Goal: Transaction & Acquisition: Subscribe to service/newsletter

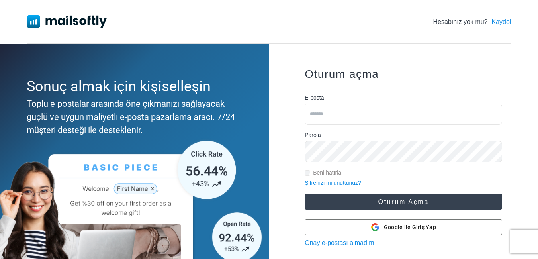
type input "**********"
click at [399, 200] on button "Oturum açma" at bounding box center [404, 202] width 198 height 16
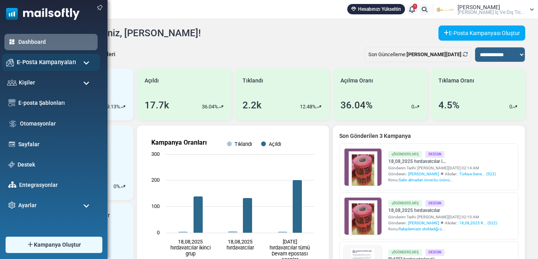
click at [49, 63] on span "E-Posta Kampanyaları" at bounding box center [46, 62] width 59 height 9
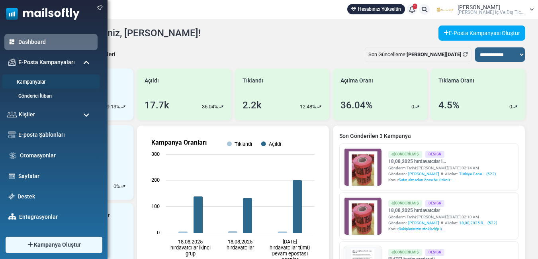
click at [37, 78] on link "Kampanyalar" at bounding box center [50, 82] width 96 height 8
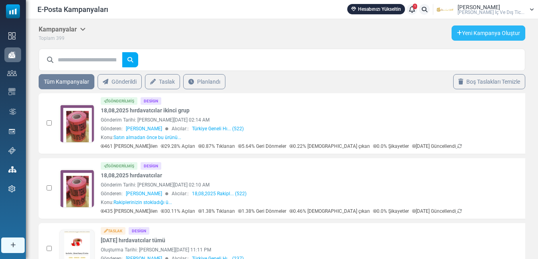
click at [475, 34] on link "Yeni Kampanya Oluştur" at bounding box center [489, 32] width 74 height 15
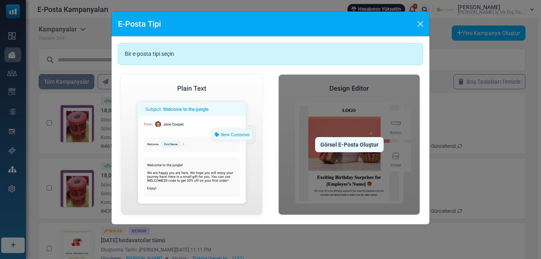
click at [346, 144] on div "Görsel E-Posta Oluştur" at bounding box center [349, 144] width 68 height 15
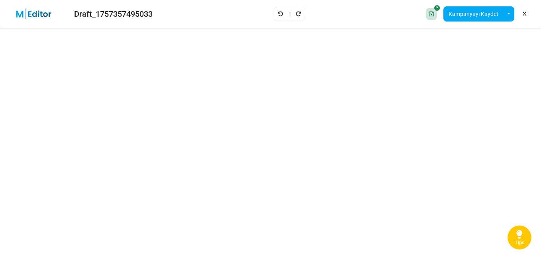
click at [525, 14] on icon at bounding box center [524, 14] width 4 height 0
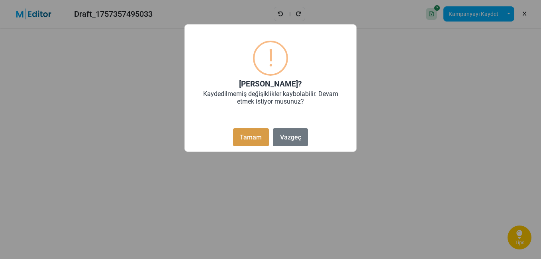
click at [258, 136] on button "Tamam" at bounding box center [251, 137] width 36 height 18
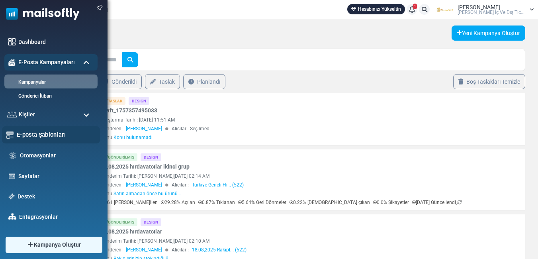
click at [37, 133] on link "E-posta Şablonları" at bounding box center [56, 134] width 79 height 9
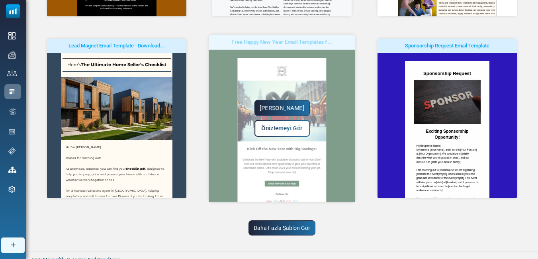
scroll to position [257, 0]
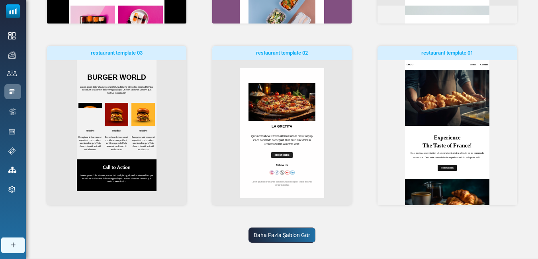
scroll to position [624, 0]
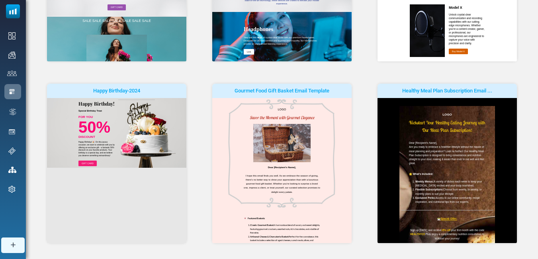
scroll to position [0, 0]
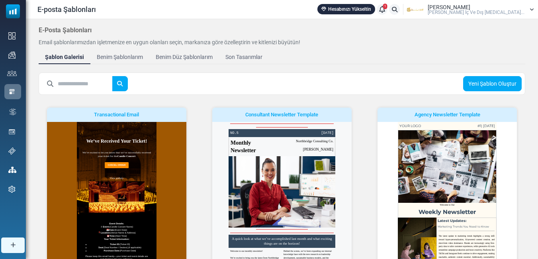
click at [74, 87] on input "text" at bounding box center [85, 83] width 55 height 15
type input "*******"
click at [112, 76] on button "submit" at bounding box center [120, 83] width 16 height 15
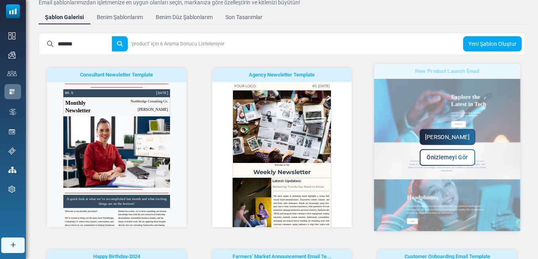
click at [446, 159] on span "Önizlemeyi Gör" at bounding box center [447, 157] width 41 height 7
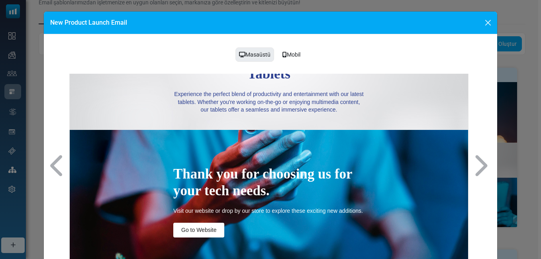
scroll to position [406, 0]
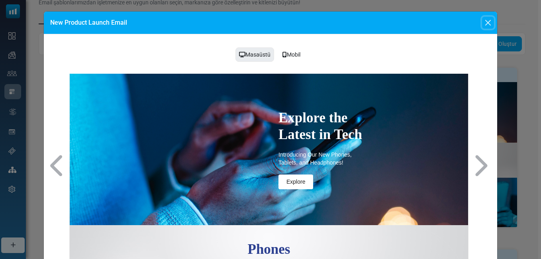
click at [488, 25] on button "Close" at bounding box center [488, 23] width 12 height 12
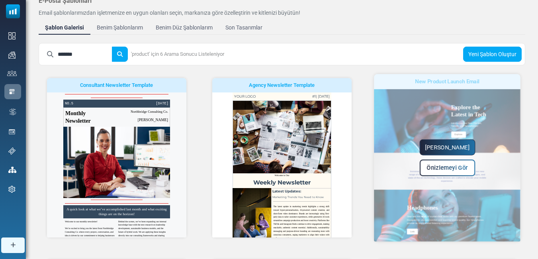
scroll to position [0, 0]
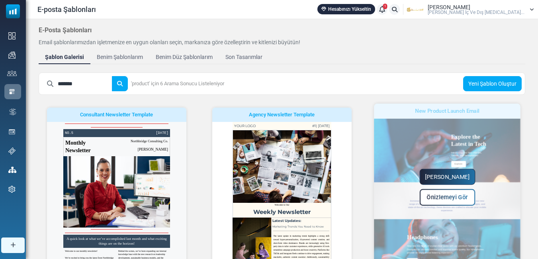
click at [446, 175] on link "Yapmaya Başla" at bounding box center [447, 177] width 56 height 16
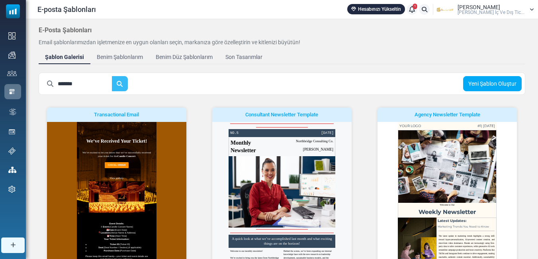
click at [123, 85] on icon "submit" at bounding box center [120, 83] width 6 height 6
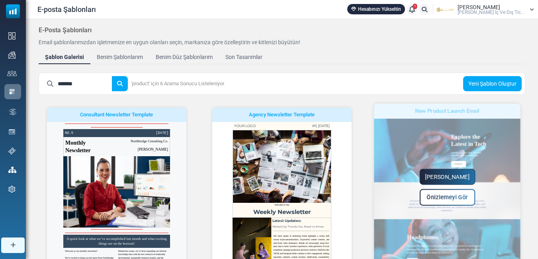
click at [460, 176] on link "Yapmaya Başla" at bounding box center [447, 177] width 56 height 16
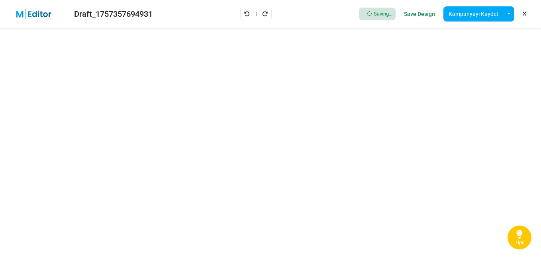
click at [518, 234] on icon at bounding box center [519, 234] width 6 height 10
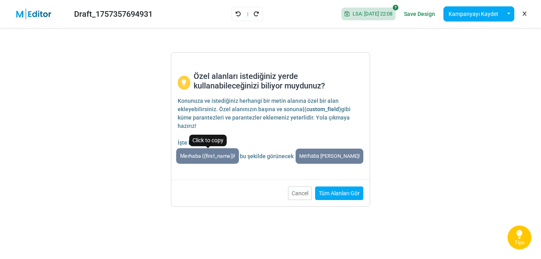
click at [212, 157] on span "Merhaba {(first_name)}!" at bounding box center [207, 156] width 63 height 16
click at [300, 194] on button "Cancel" at bounding box center [300, 193] width 24 height 14
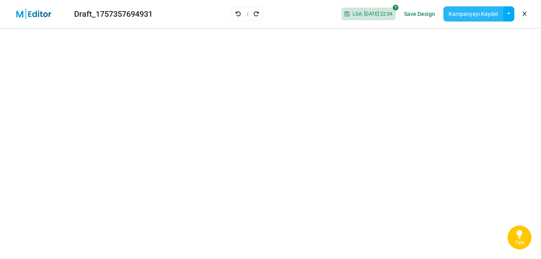
click at [482, 14] on button "Kampanyayı Kaydet" at bounding box center [473, 13] width 60 height 15
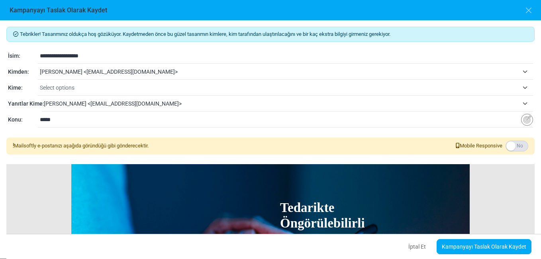
click at [105, 55] on input "**********" at bounding box center [286, 55] width 493 height 15
type input "**********"
click at [72, 114] on input "*****" at bounding box center [280, 119] width 481 height 15
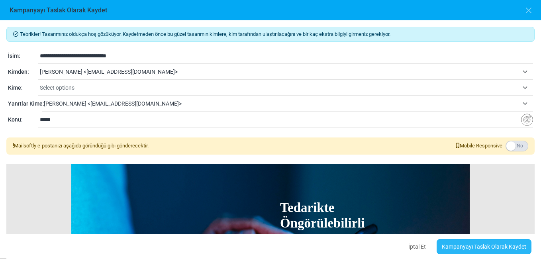
click at [492, 248] on link "Kampanyayı Taslak Olarak Kaydet" at bounding box center [483, 246] width 95 height 15
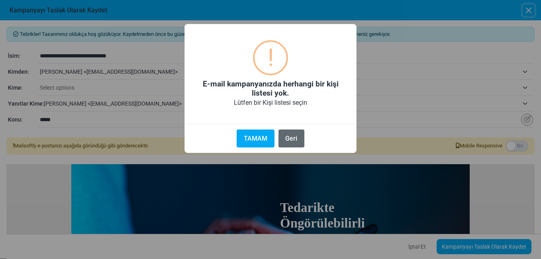
click at [288, 138] on button "Geri" at bounding box center [291, 138] width 26 height 18
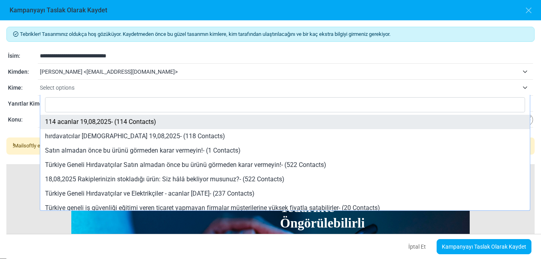
click at [70, 86] on span "Select options" at bounding box center [57, 87] width 35 height 6
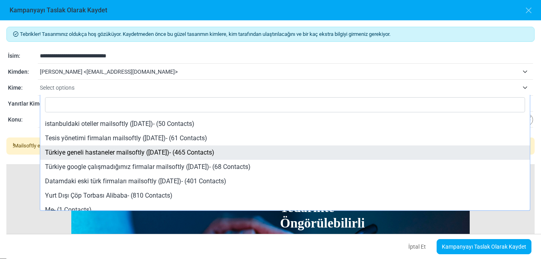
scroll to position [736, 0]
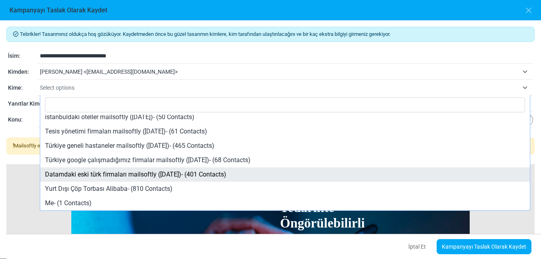
select select "****"
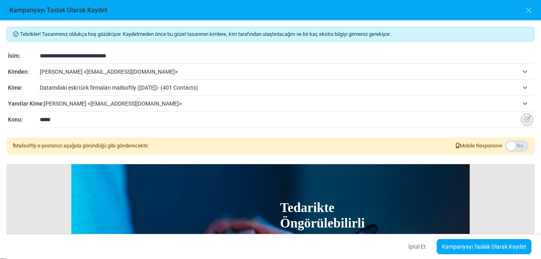
click at [63, 89] on span "Datamdaki eski türk firmaları mailsoftly (7/27/2024)- (401 Contacts)" at bounding box center [279, 88] width 479 height 10
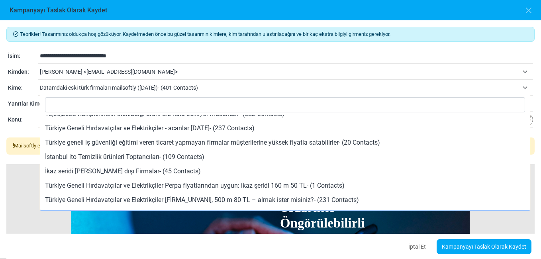
scroll to position [0, 0]
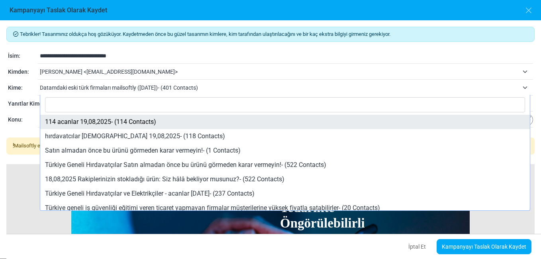
click at [26, 115] on div "**********" at bounding box center [270, 120] width 525 height 10
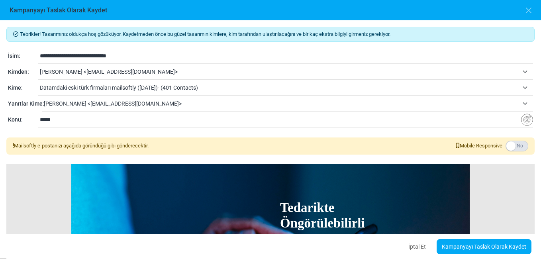
click at [66, 124] on input "*****" at bounding box center [280, 119] width 481 height 15
click at [65, 122] on input "*****" at bounding box center [280, 119] width 481 height 15
click at [63, 121] on input "*****" at bounding box center [280, 119] width 481 height 15
click at [42, 119] on input "**********" at bounding box center [280, 119] width 481 height 15
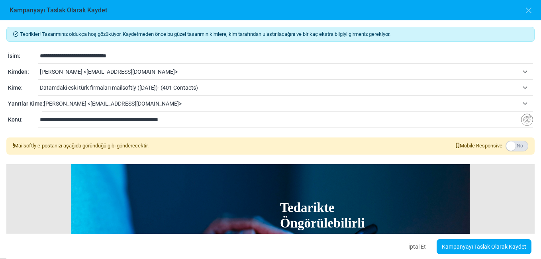
type input "**********"
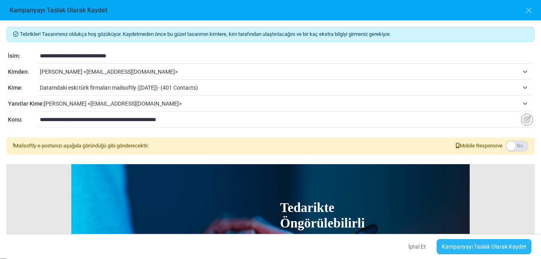
click at [486, 246] on link "Kampanyayı Taslak Olarak Kaydet" at bounding box center [483, 246] width 95 height 15
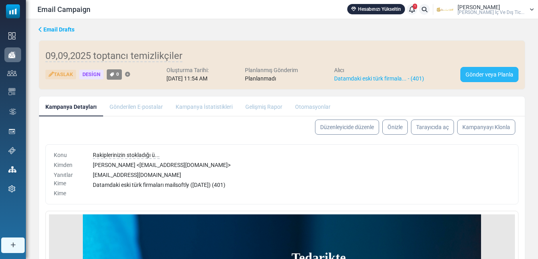
click at [481, 75] on link "Gönder veya Planla" at bounding box center [489, 74] width 58 height 15
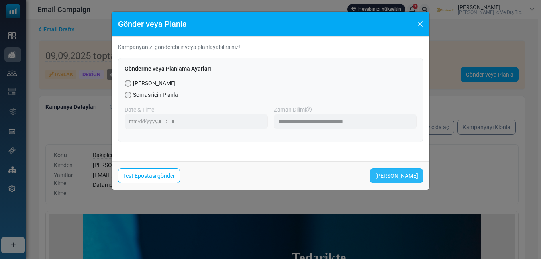
click at [403, 175] on link "[PERSON_NAME]" at bounding box center [396, 175] width 53 height 15
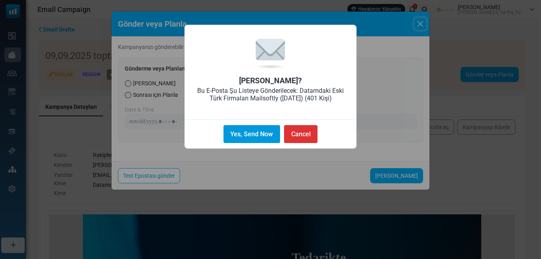
click at [246, 134] on button "Yes, Send Now" at bounding box center [251, 134] width 57 height 18
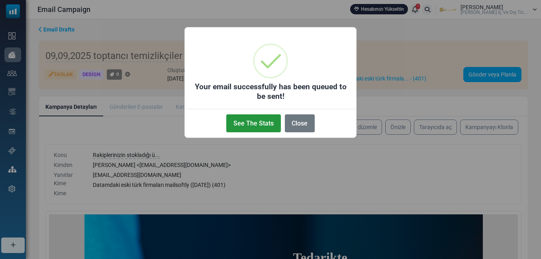
click at [245, 124] on button "See The Stats" at bounding box center [253, 123] width 54 height 18
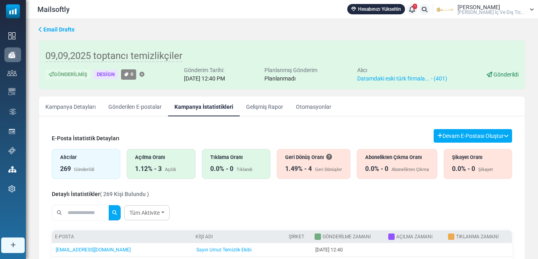
click at [151, 161] on div "Açılma Oranı 1.12% - 3 Açıldı" at bounding box center [161, 164] width 68 height 30
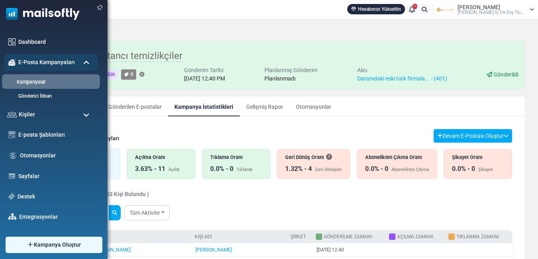
click at [36, 81] on link "Kampanyalar" at bounding box center [50, 82] width 96 height 8
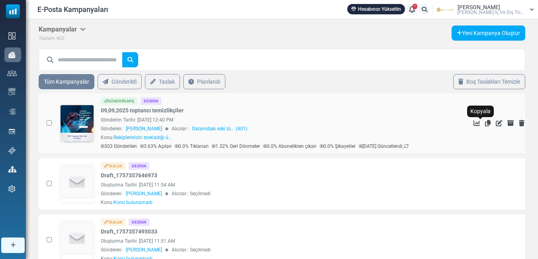
click at [485, 123] on icon "Kopyala" at bounding box center [488, 123] width 6 height 6
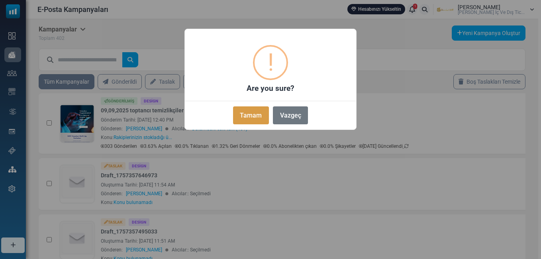
click at [242, 115] on button "Tamam" at bounding box center [251, 115] width 36 height 18
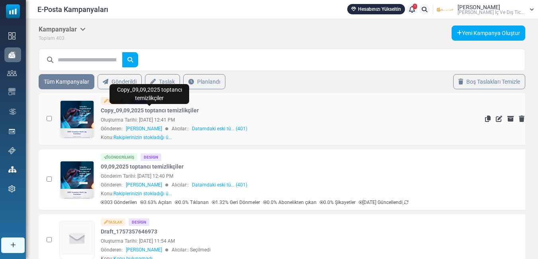
click at [172, 111] on link "Copy_09,09,2025 toptancı temizlikçiler" at bounding box center [150, 110] width 98 height 8
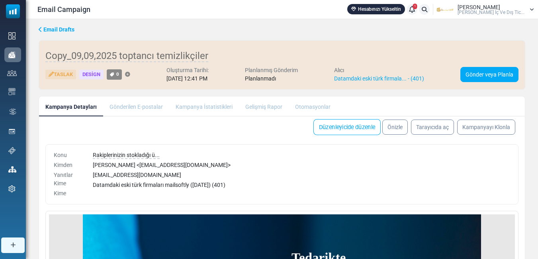
click at [319, 127] on link "Düzenleyicide düzenle" at bounding box center [346, 127] width 67 height 16
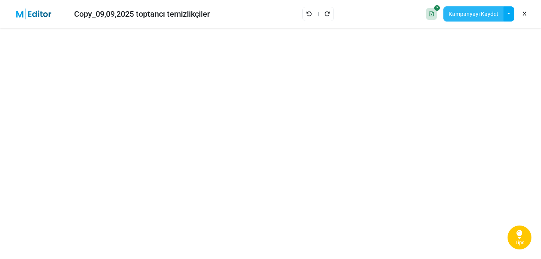
click at [479, 15] on button "Kampanyayı Kaydet" at bounding box center [473, 13] width 60 height 15
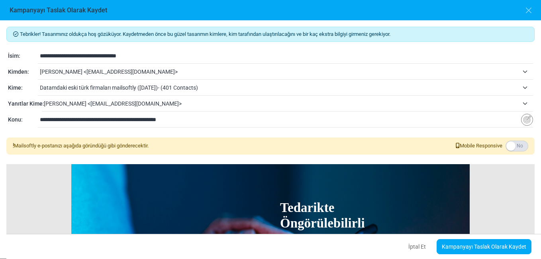
click at [55, 56] on input "**********" at bounding box center [286, 55] width 493 height 15
type input "**********"
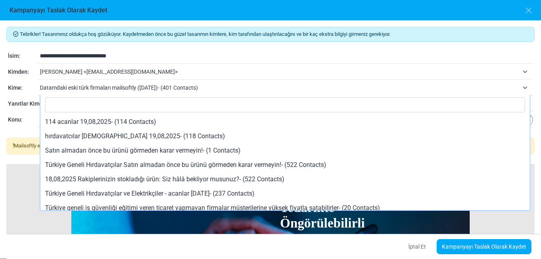
click at [100, 85] on span "Datamdaki eski türk firmaları mailsoftly (7/27/2024)- (401 Contacts)" at bounding box center [279, 88] width 479 height 10
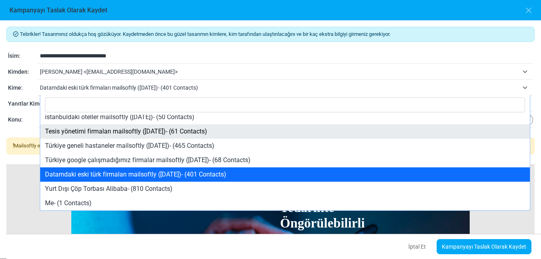
select select "****"
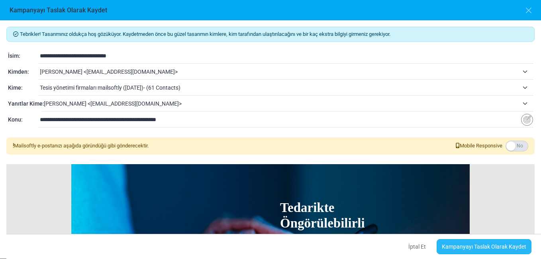
click at [490, 245] on link "Kampanyayı Taslak Olarak Kaydet" at bounding box center [483, 246] width 95 height 15
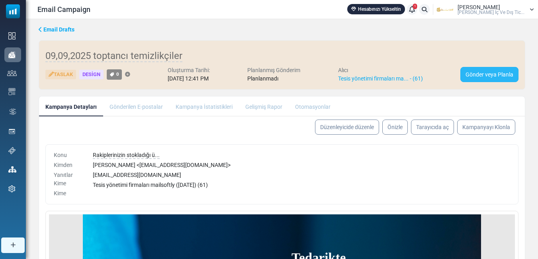
click at [483, 70] on link "Gönder veya Planla" at bounding box center [489, 74] width 58 height 15
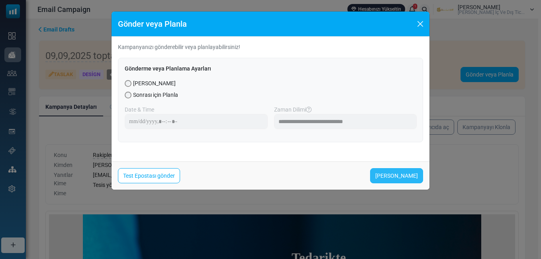
click at [405, 174] on link "Şimdi Gönder" at bounding box center [396, 175] width 53 height 15
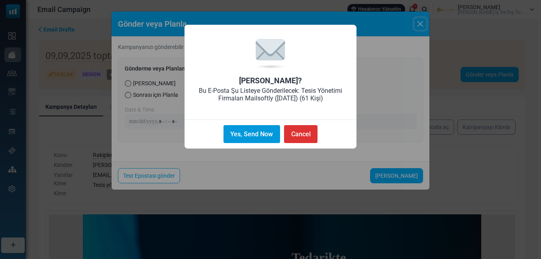
click at [243, 130] on button "Yes, Send Now" at bounding box center [251, 134] width 57 height 18
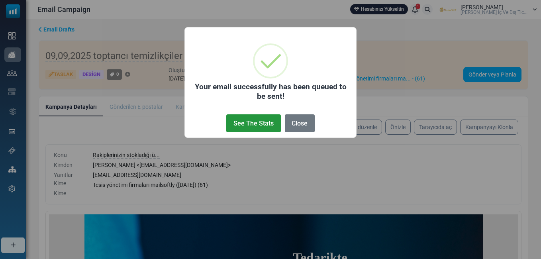
click at [244, 123] on button "See The Stats" at bounding box center [253, 123] width 54 height 18
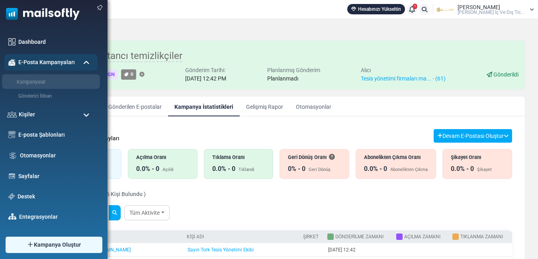
click at [32, 83] on link "Kampanyalar" at bounding box center [50, 82] width 96 height 8
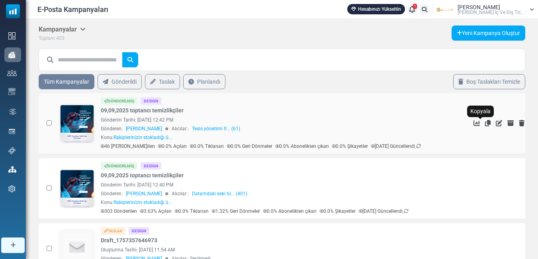
click at [485, 123] on icon "Kopyala" at bounding box center [488, 123] width 6 height 6
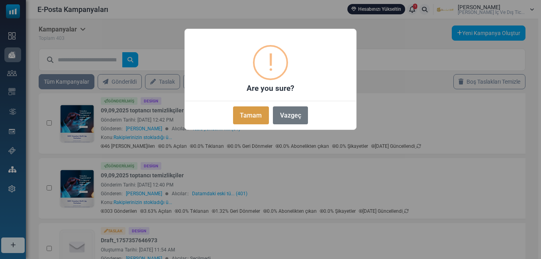
click at [258, 115] on button "Tamam" at bounding box center [251, 115] width 36 height 18
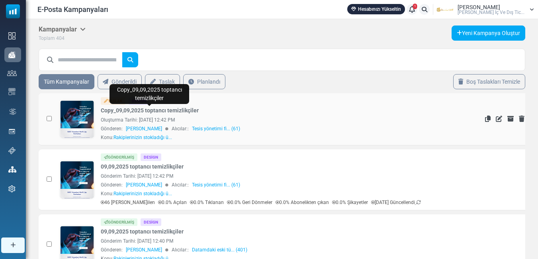
click at [174, 107] on link "Copy_09,09,2025 toptancı temizlikçiler" at bounding box center [150, 110] width 98 height 8
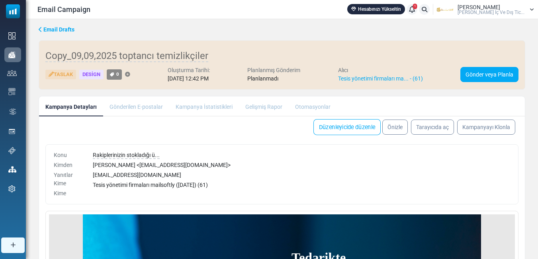
click at [356, 127] on link "Düzenleyicide düzenle" at bounding box center [346, 127] width 67 height 16
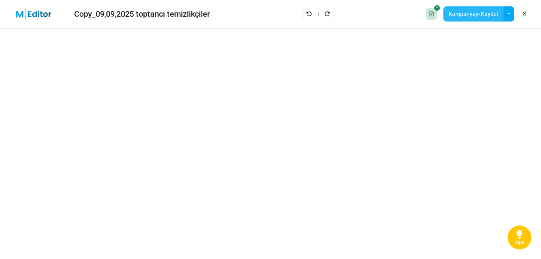
click at [462, 15] on button "Kampanyayı Kaydet" at bounding box center [473, 13] width 60 height 15
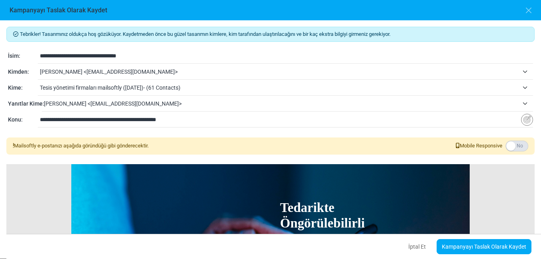
click at [117, 88] on span "Tesis yönetimi firmaları mailsoftly (7/27/2024)- (61 Contacts)" at bounding box center [279, 88] width 479 height 10
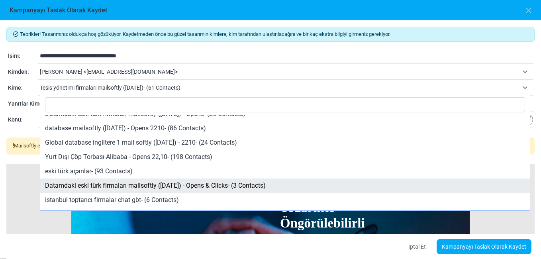
scroll to position [398, 0]
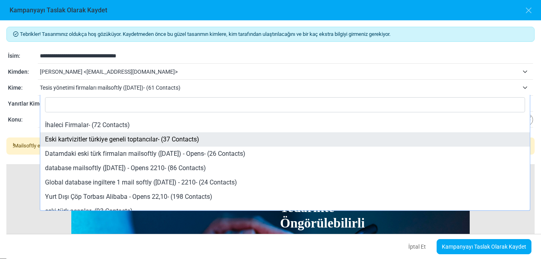
select select "****"
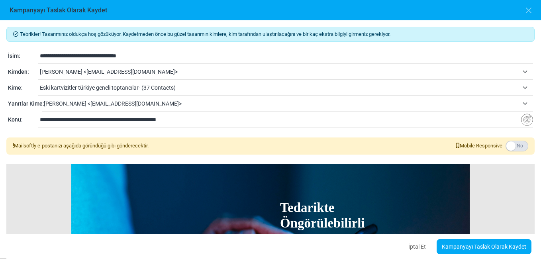
click at [51, 57] on input "**********" at bounding box center [286, 55] width 493 height 15
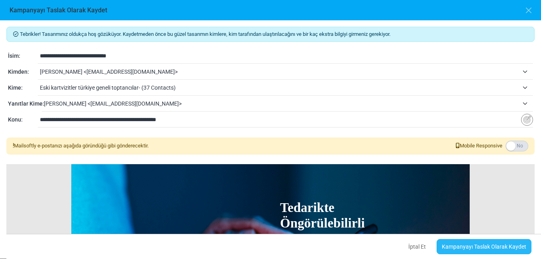
type input "**********"
click at [505, 246] on link "Kampanyayı Taslak Olarak Kaydet" at bounding box center [483, 246] width 95 height 15
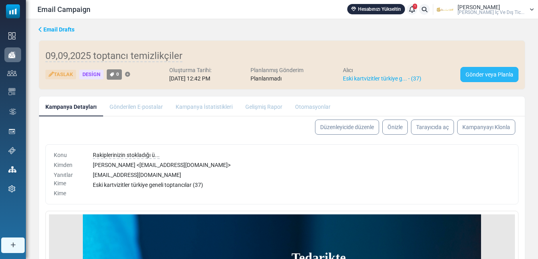
click at [486, 76] on link "Gönder veya Planla" at bounding box center [489, 74] width 58 height 15
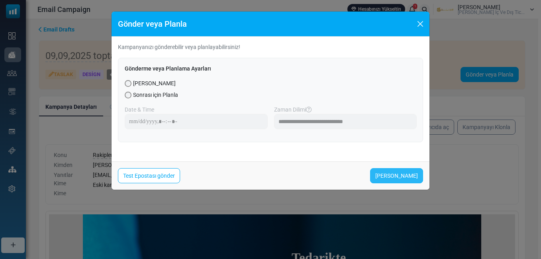
click at [384, 174] on link "Şimdi Gönder" at bounding box center [396, 175] width 53 height 15
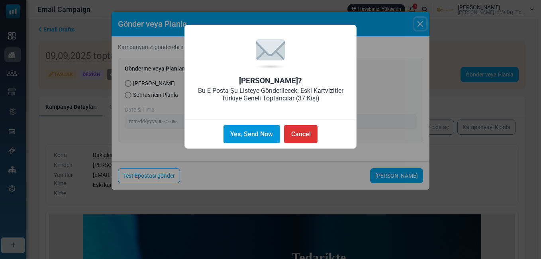
click at [244, 133] on button "Yes, Send Now" at bounding box center [251, 134] width 57 height 18
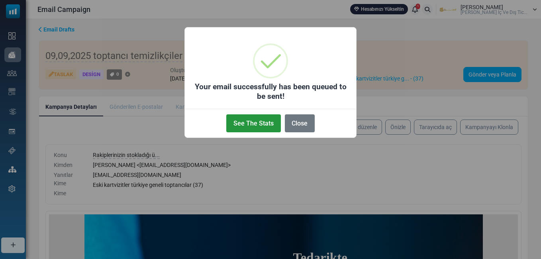
click at [242, 125] on button "See The Stats" at bounding box center [253, 123] width 54 height 18
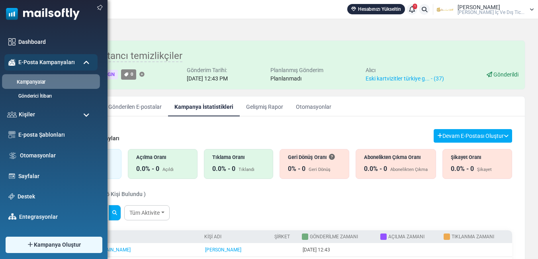
click at [31, 81] on link "Kampanyalar" at bounding box center [50, 82] width 96 height 8
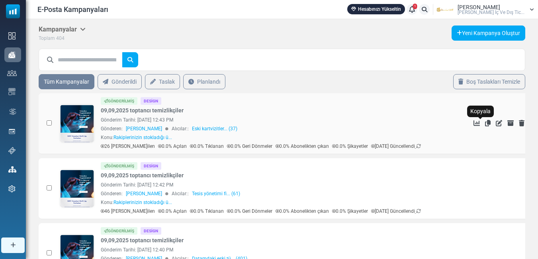
click at [485, 121] on icon "Kopyala" at bounding box center [488, 123] width 6 height 6
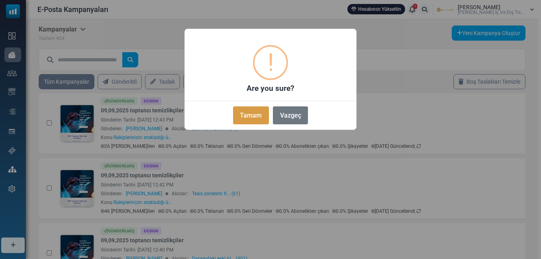
click at [241, 109] on button "Tamam" at bounding box center [251, 115] width 36 height 18
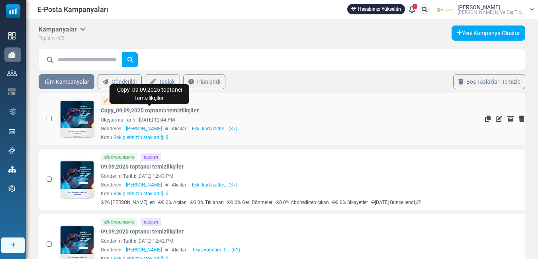
click at [183, 109] on link "Copy_09,09,2025 toptancı temizlikçiler" at bounding box center [150, 110] width 98 height 8
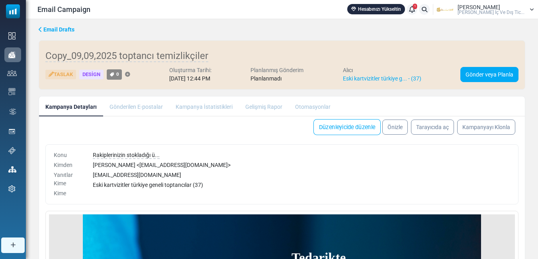
click at [329, 127] on link "Düzenleyicide düzenle" at bounding box center [346, 127] width 67 height 16
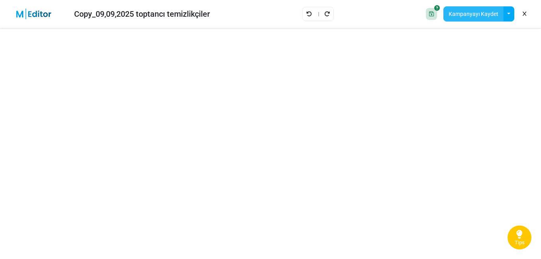
click at [474, 9] on button "Kampanyayı Kaydet" at bounding box center [473, 13] width 60 height 15
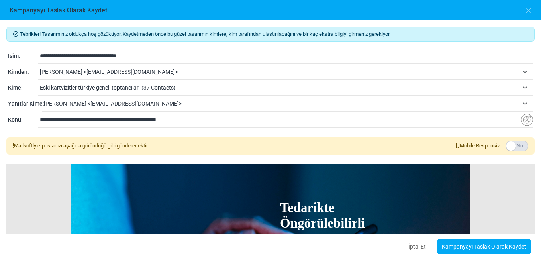
click at [55, 55] on input "**********" at bounding box center [286, 55] width 493 height 15
type input "**********"
click at [84, 85] on span "Eski kartvizitler türkiye geneli toptancılar- (37 Contacts)" at bounding box center [279, 88] width 479 height 10
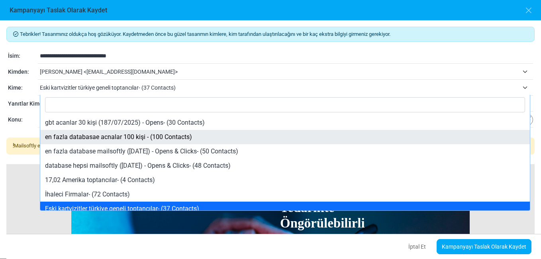
scroll to position [347, 0]
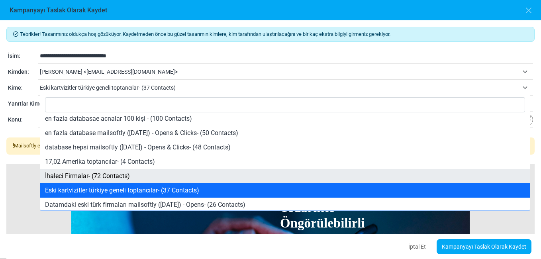
select select "****"
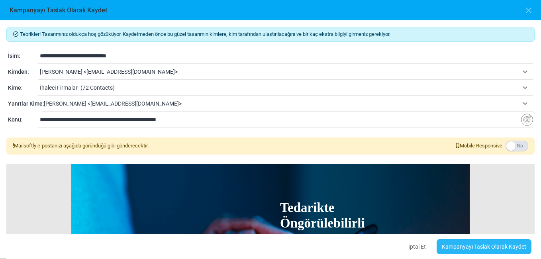
click at [498, 245] on link "Kampanyayı Taslak Olarak Kaydet" at bounding box center [483, 246] width 95 height 15
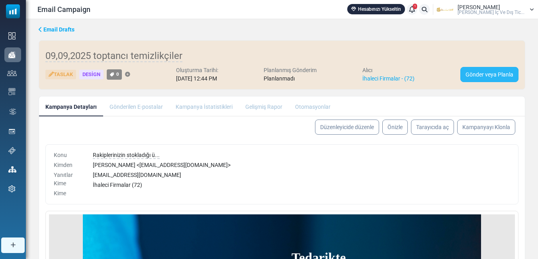
click at [490, 74] on link "Gönder veya Planla" at bounding box center [489, 74] width 58 height 15
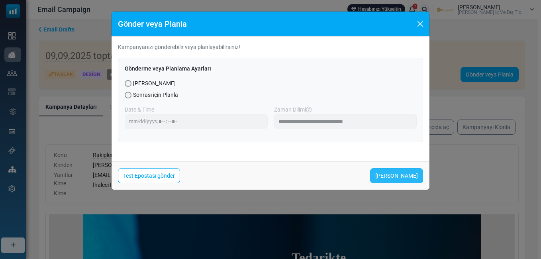
click at [405, 177] on link "[PERSON_NAME]" at bounding box center [396, 175] width 53 height 15
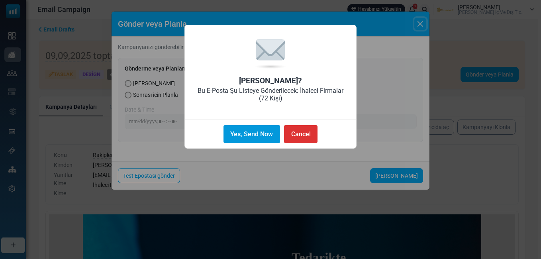
click at [248, 131] on button "Yes, Send Now" at bounding box center [251, 134] width 57 height 18
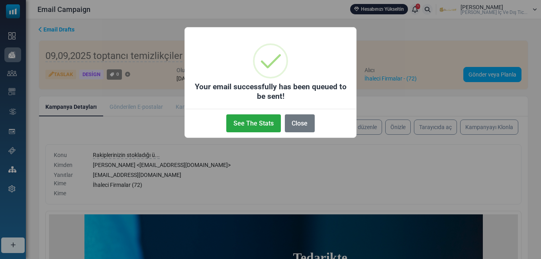
click at [248, 131] on button "See The Stats" at bounding box center [253, 123] width 54 height 18
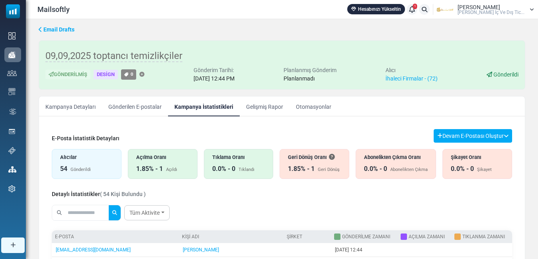
click at [164, 156] on div "Açılma Oranı" at bounding box center [162, 157] width 53 height 8
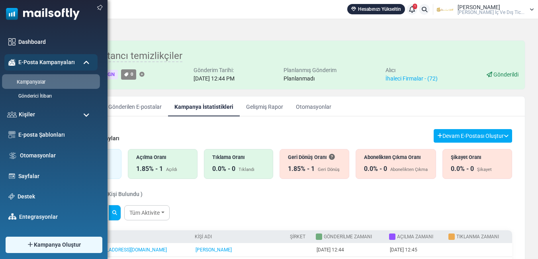
click at [34, 82] on link "Kampanyalar" at bounding box center [50, 82] width 96 height 8
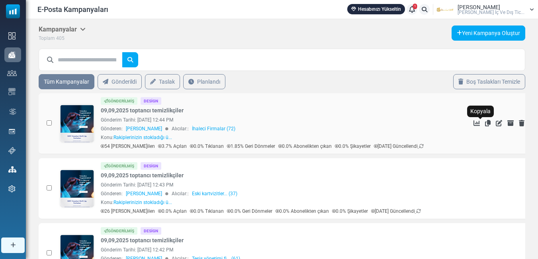
click at [485, 122] on icon "Kopyala" at bounding box center [488, 123] width 6 height 6
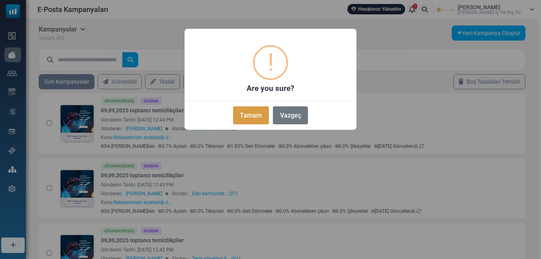
click at [238, 113] on button "Tamam" at bounding box center [251, 115] width 36 height 18
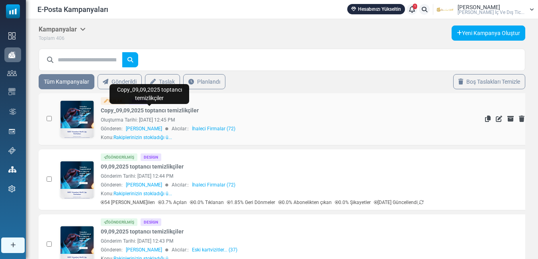
click at [170, 109] on link "Copy_09,09,2025 toptancı temizlikçiler" at bounding box center [150, 110] width 98 height 8
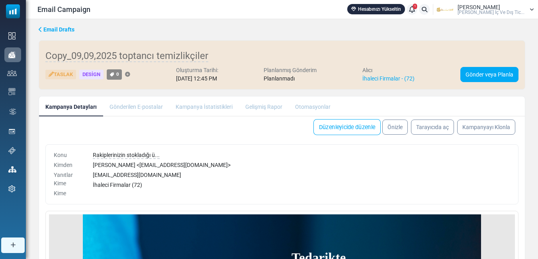
click at [334, 130] on link "Düzenleyicide düzenle" at bounding box center [346, 127] width 67 height 16
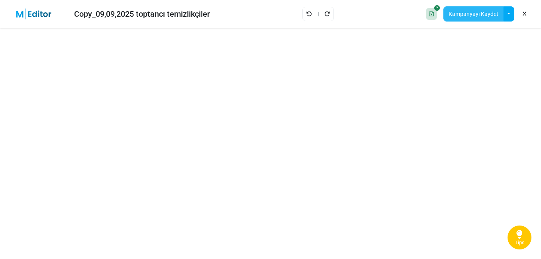
click at [467, 15] on button "Kampanyayı Kaydet" at bounding box center [473, 13] width 60 height 15
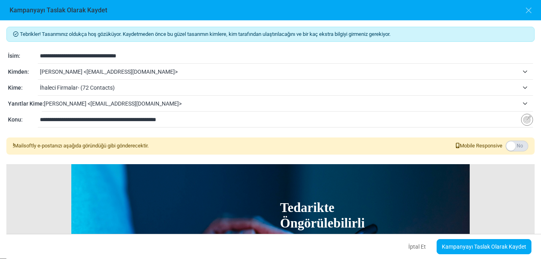
click at [55, 55] on input "**********" at bounding box center [286, 55] width 493 height 15
type input "**********"
click at [95, 89] on span "İhaleci Firmalar- (72 Contacts)" at bounding box center [279, 88] width 479 height 10
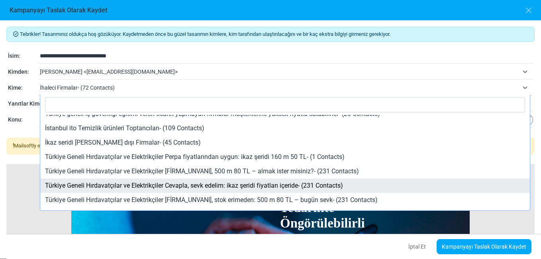
scroll to position [54, 0]
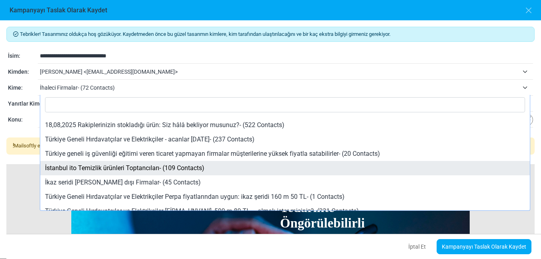
select select "*****"
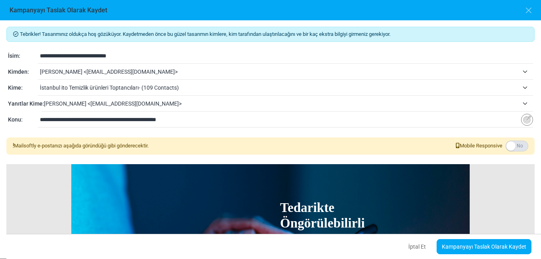
click at [67, 55] on input "**********" at bounding box center [286, 55] width 493 height 15
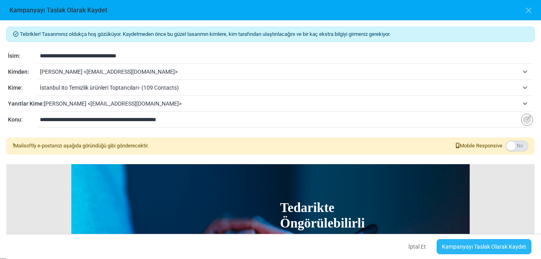
type input "**********"
click at [482, 246] on link "Kampanyayı Taslak Olarak Kaydet" at bounding box center [483, 246] width 95 height 15
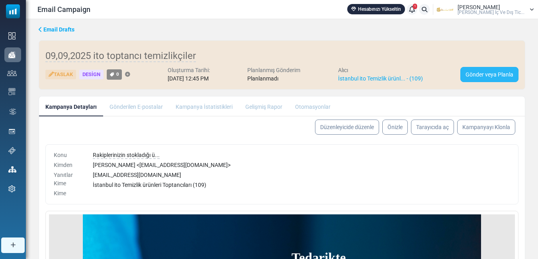
click at [493, 74] on link "Gönder veya Planla" at bounding box center [489, 74] width 58 height 15
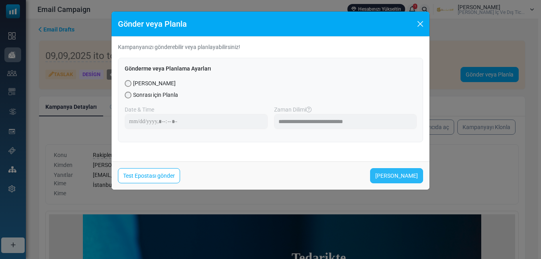
click at [407, 172] on link "[PERSON_NAME]" at bounding box center [396, 175] width 53 height 15
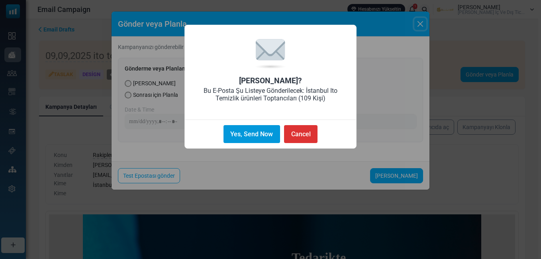
click at [257, 134] on button "Yes, Send Now" at bounding box center [251, 134] width 57 height 18
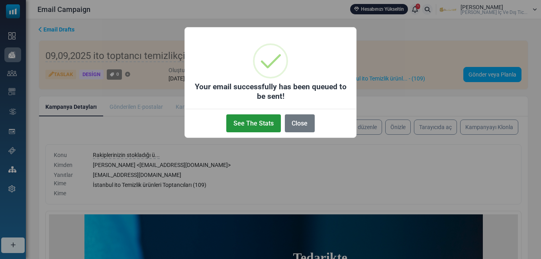
click at [241, 122] on button "See The Stats" at bounding box center [253, 123] width 54 height 18
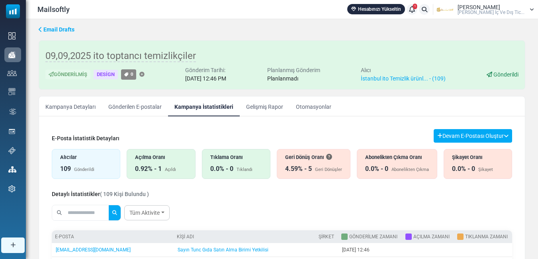
click at [153, 158] on div "Açılma Oranı" at bounding box center [161, 157] width 52 height 8
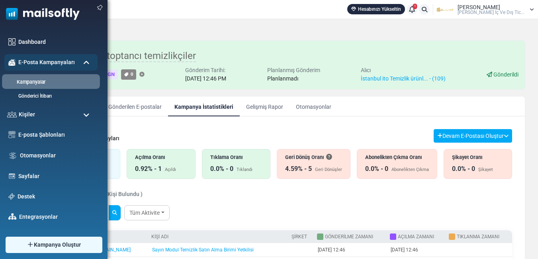
click at [39, 83] on link "Kampanyalar" at bounding box center [50, 82] width 96 height 8
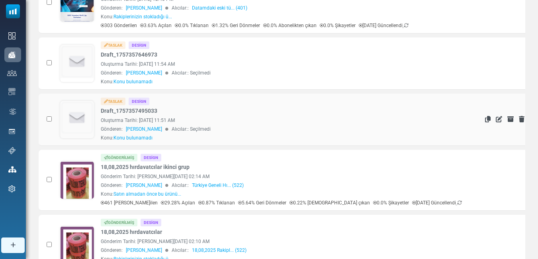
scroll to position [398, 0]
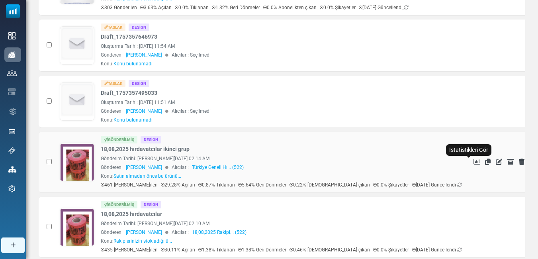
click at [473, 160] on icon "İstatistikleri Gör" at bounding box center [476, 161] width 6 height 6
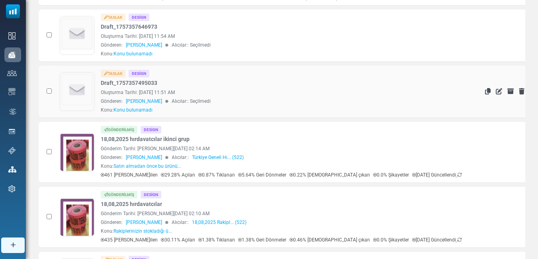
scroll to position [438, 0]
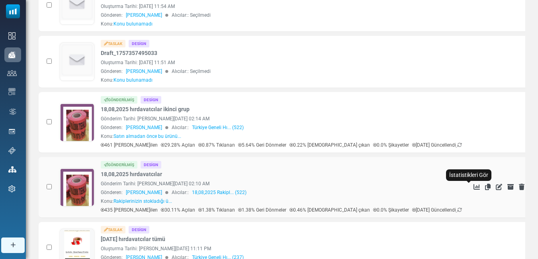
click at [473, 186] on icon "İstatistikleri Gör" at bounding box center [476, 187] width 6 height 6
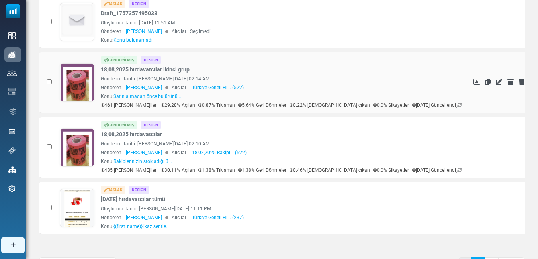
scroll to position [518, 0]
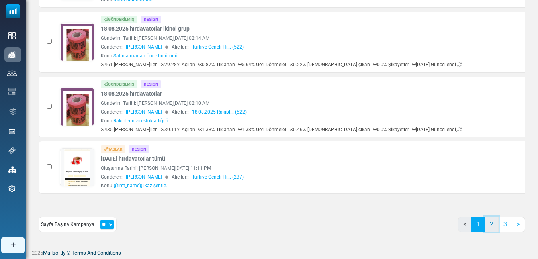
click at [492, 226] on link "2" at bounding box center [492, 224] width 14 height 15
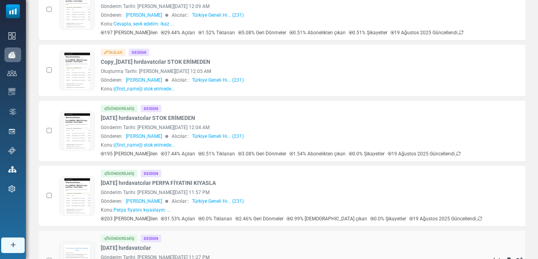
scroll to position [536, 0]
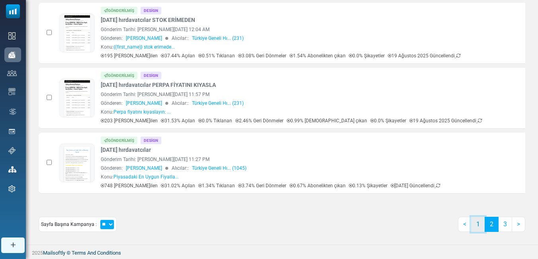
click at [476, 224] on link "1" at bounding box center [478, 224] width 14 height 15
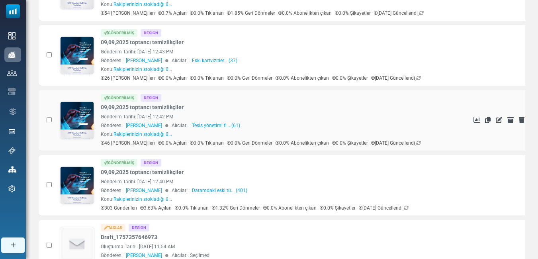
scroll to position [200, 0]
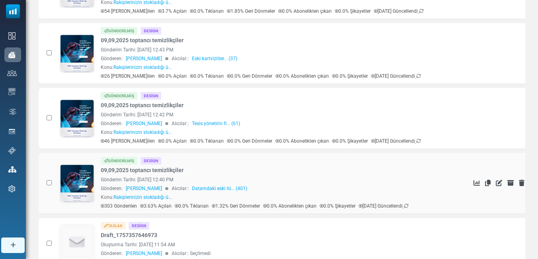
click at [473, 182] on icon at bounding box center [476, 183] width 6 height 6
click at [473, 116] on icon at bounding box center [476, 118] width 6 height 6
click at [473, 55] on icon at bounding box center [476, 53] width 6 height 6
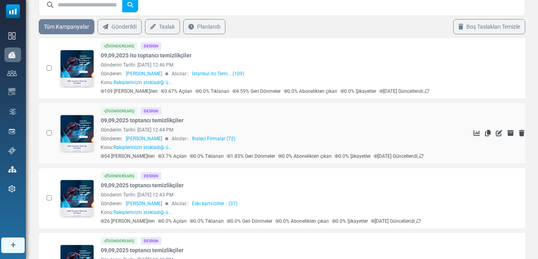
scroll to position [41, 0]
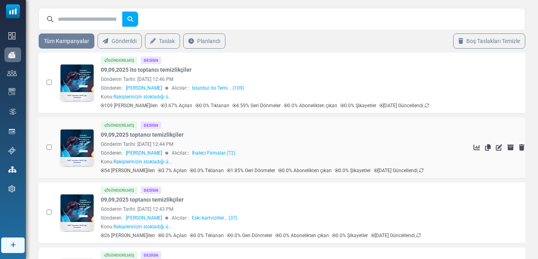
click at [473, 147] on icon at bounding box center [476, 147] width 6 height 6
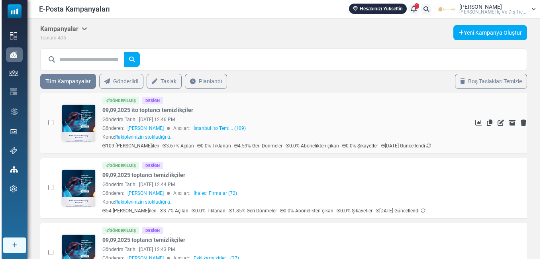
scroll to position [0, 0]
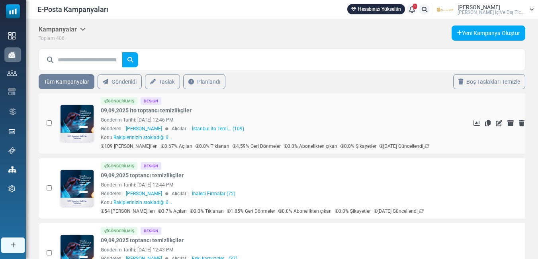
click at [473, 121] on icon at bounding box center [476, 123] width 6 height 6
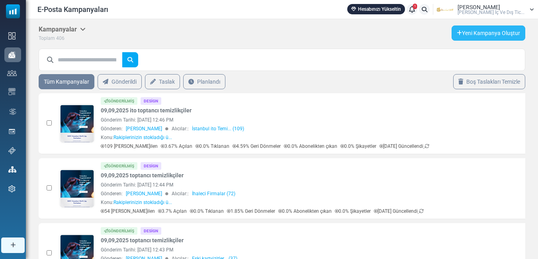
click at [471, 31] on link "Yeni Kampanya Oluştur" at bounding box center [489, 32] width 74 height 15
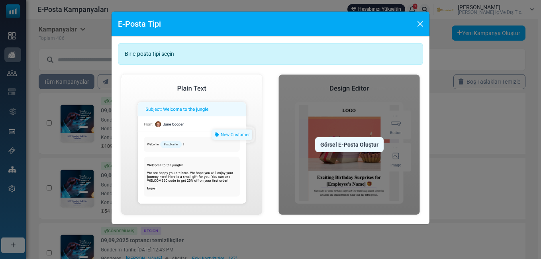
click at [345, 144] on div "Görsel E-Posta Oluştur" at bounding box center [349, 144] width 68 height 15
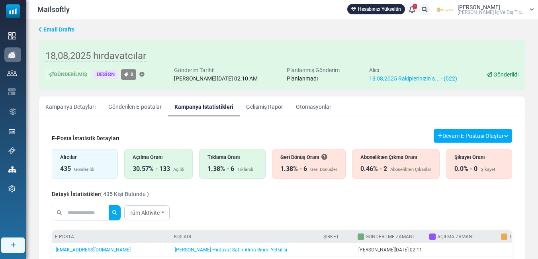
click at [382, 168] on div "0.46% - 2" at bounding box center [373, 169] width 27 height 10
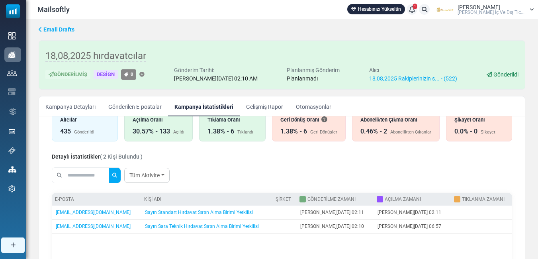
scroll to position [2, 0]
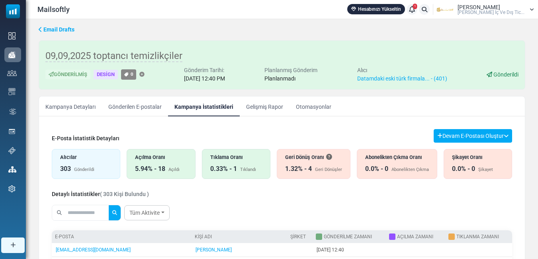
click at [235, 168] on div "0.33% - 1" at bounding box center [223, 169] width 27 height 10
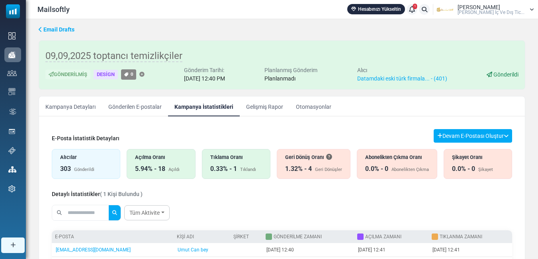
click at [151, 156] on div "Açılma Oranı" at bounding box center [161, 157] width 52 height 8
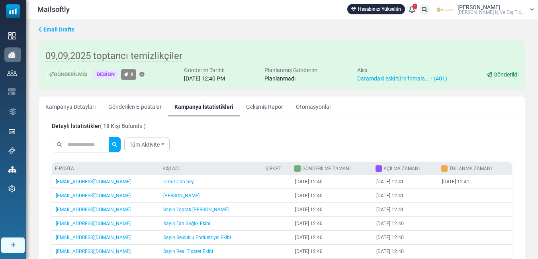
scroll to position [29, 0]
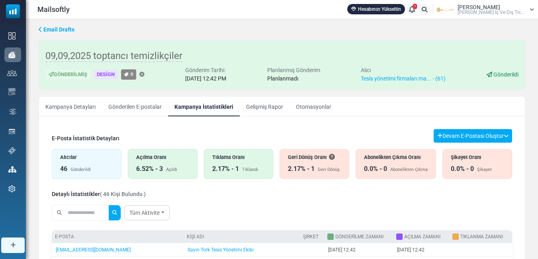
click at [172, 164] on div "Açılma Oranı 6.52% - 3 Açıldı" at bounding box center [163, 164] width 70 height 30
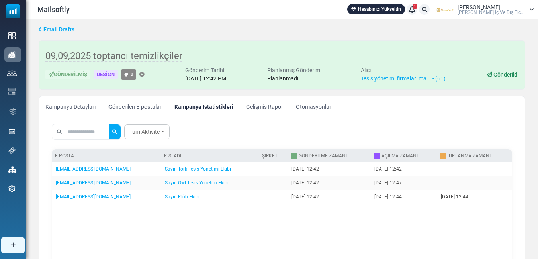
scroll to position [81, 0]
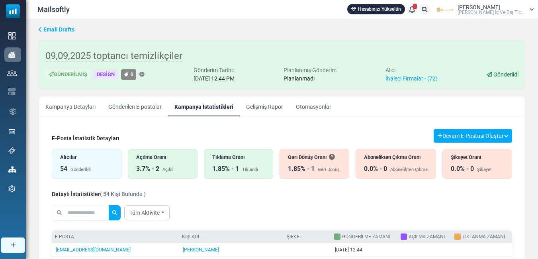
click at [232, 162] on div "Tıklama Oranı 1.85% - 1 Tıklandı" at bounding box center [239, 164] width 70 height 30
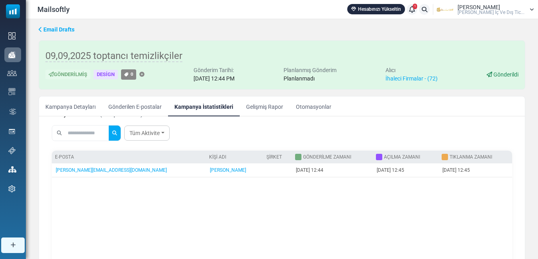
scroll to position [40, 0]
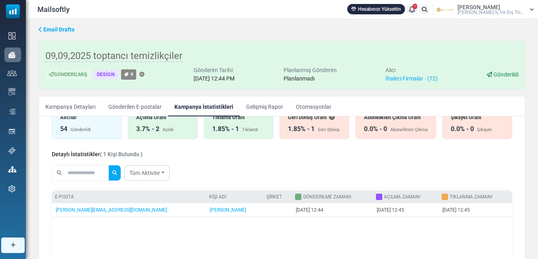
click at [177, 118] on div "Açılma Oranı" at bounding box center [162, 117] width 53 height 8
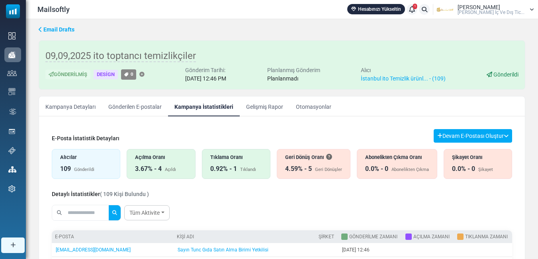
click at [156, 168] on div "3.67% - 4" at bounding box center [148, 169] width 27 height 10
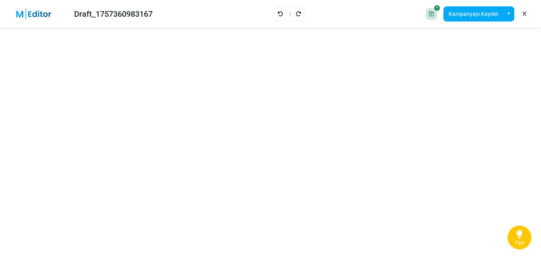
click at [526, 16] on link at bounding box center [524, 14] width 8 height 14
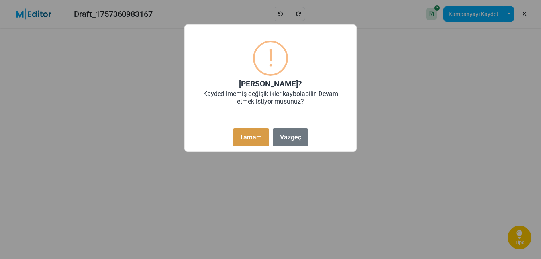
click at [239, 139] on button "Tamam" at bounding box center [251, 137] width 36 height 18
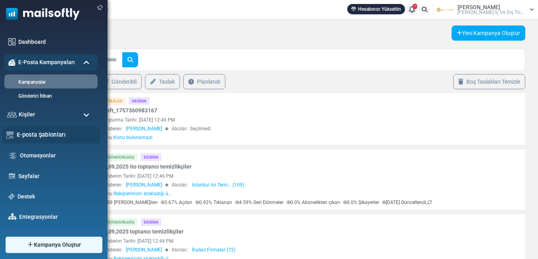
click at [41, 137] on link "E-posta Şablonları" at bounding box center [56, 134] width 79 height 9
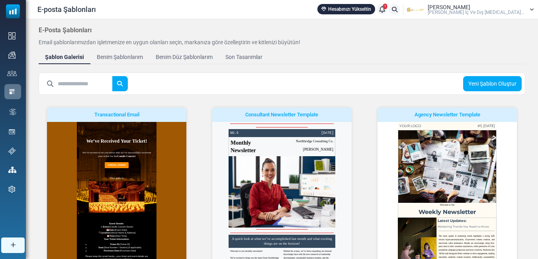
click at [90, 84] on input "text" at bounding box center [85, 83] width 55 height 15
click at [112, 76] on button "submit" at bounding box center [120, 83] width 16 height 15
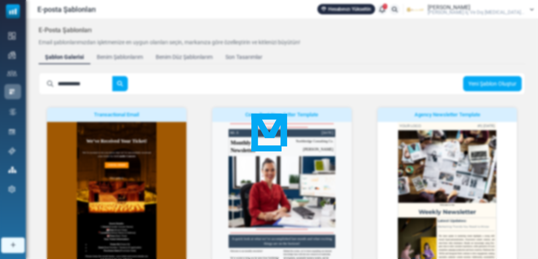
click at [112, 76] on button "submit" at bounding box center [120, 83] width 16 height 15
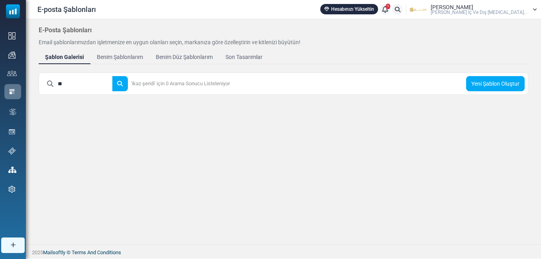
type input "*"
click at [112, 76] on button "submit" at bounding box center [120, 83] width 16 height 15
type input "*"
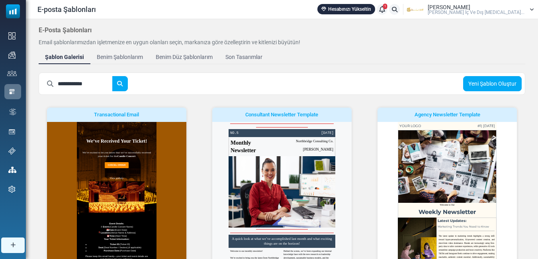
click at [112, 76] on button "submit" at bounding box center [120, 83] width 16 height 15
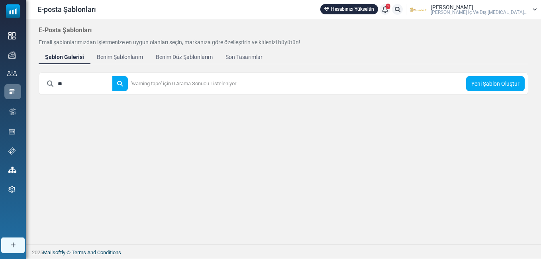
type input "*"
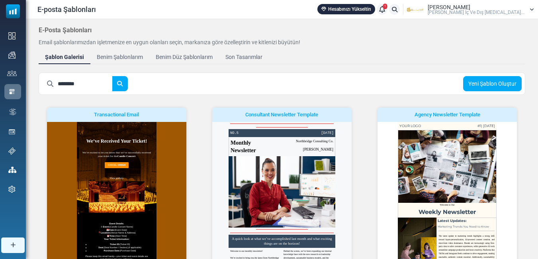
type input "********"
click at [112, 76] on button "submit" at bounding box center [120, 83] width 16 height 15
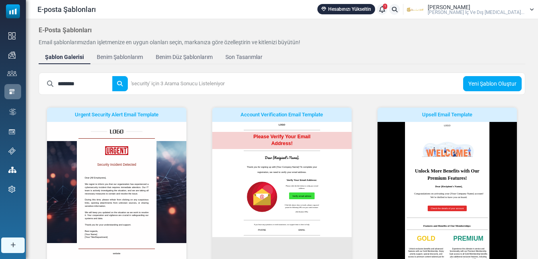
click at [106, 85] on input "********" at bounding box center [85, 83] width 55 height 15
type input "*******"
click at [112, 76] on button "submit" at bounding box center [120, 83] width 16 height 15
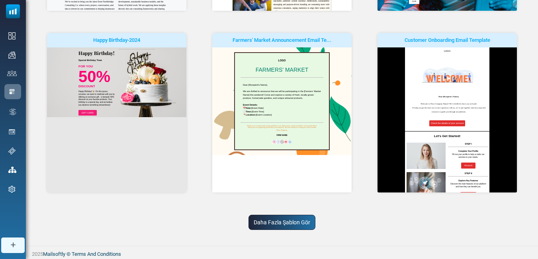
scroll to position [257, 0]
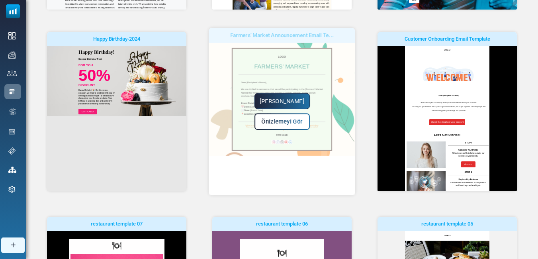
scroll to position [0, 0]
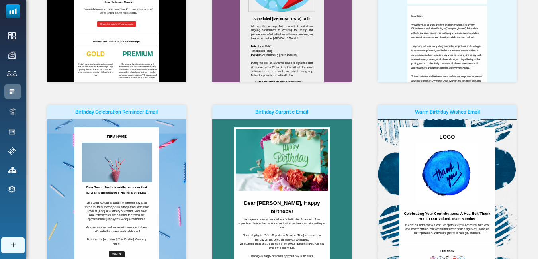
scroll to position [7202, 0]
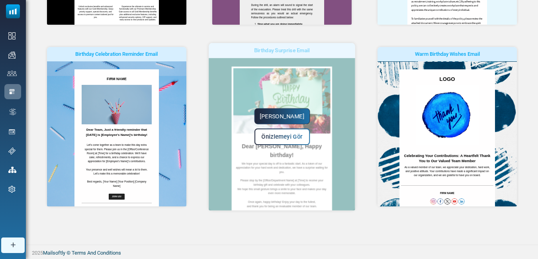
click at [282, 116] on link "Yapmaya Başla" at bounding box center [282, 116] width 56 height 16
